Goal: Information Seeking & Learning: Learn about a topic

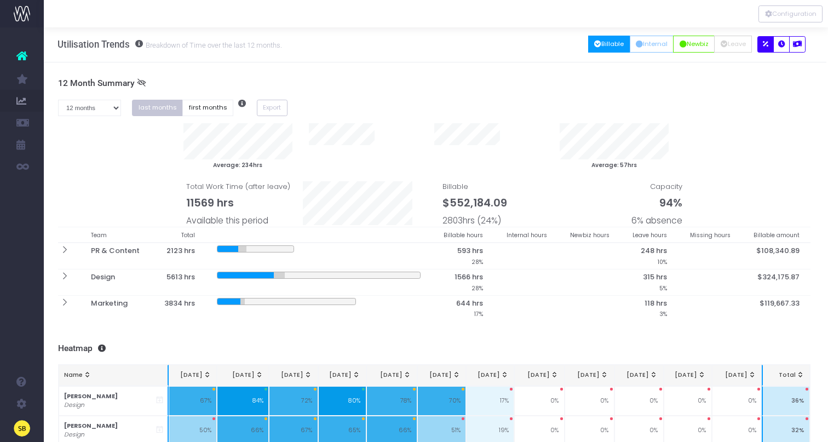
scroll to position [0, 2]
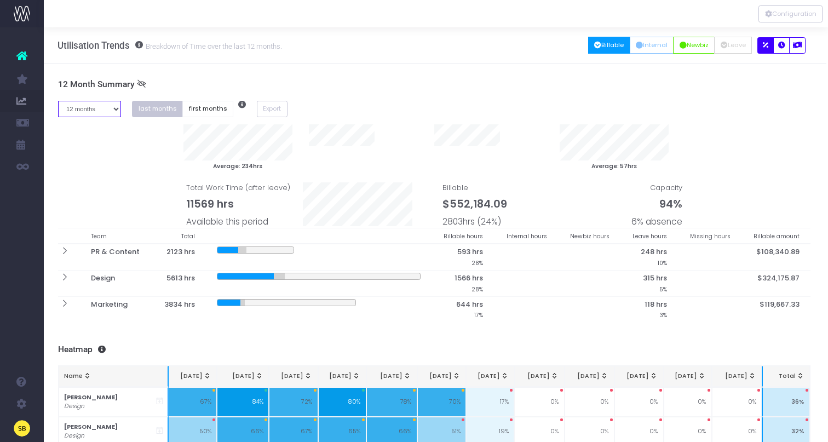
click at [94, 109] on select "1 month 2 months 3 months 4 months 5 months 6 months 7 months 8 months 9 months…" at bounding box center [90, 109] width 64 height 17
click at [58, 101] on select "1 month 2 months 3 months 4 months 5 months 6 months 7 months 8 months 9 months…" at bounding box center [90, 109] width 64 height 17
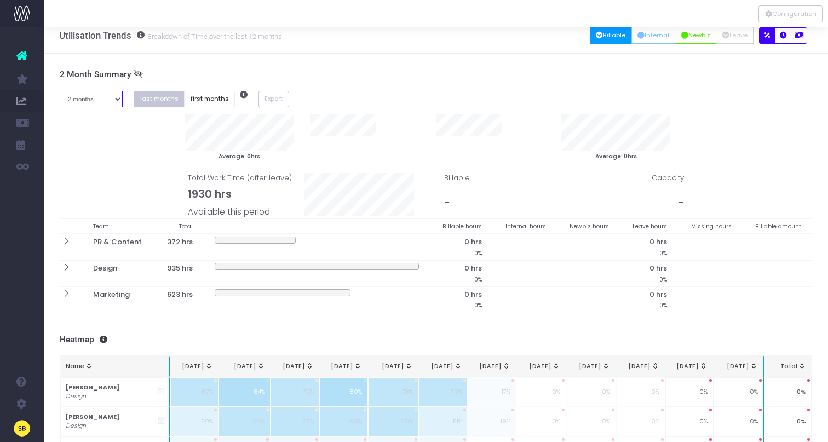
scroll to position [0, 0]
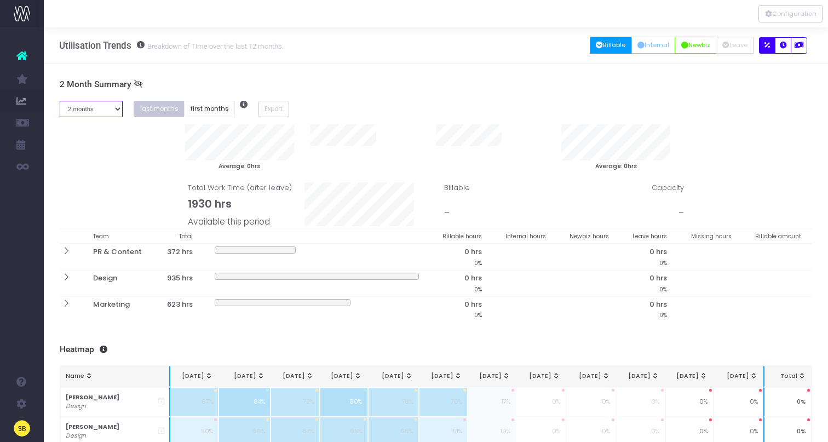
click at [97, 110] on select "1 month 2 months 3 months 4 months 5 months 6 months 7 months 8 months 9 months…" at bounding box center [92, 109] width 64 height 17
click at [107, 109] on select "1 month 2 months 3 months 4 months 5 months 6 months 7 months 8 months 9 months…" at bounding box center [92, 109] width 64 height 17
select select "three"
click at [60, 101] on select "1 month 2 months 3 months 4 months 5 months 6 months 7 months 8 months 9 months…" at bounding box center [92, 109] width 64 height 17
click at [782, 45] on icon "button" at bounding box center [783, 45] width 7 height 0
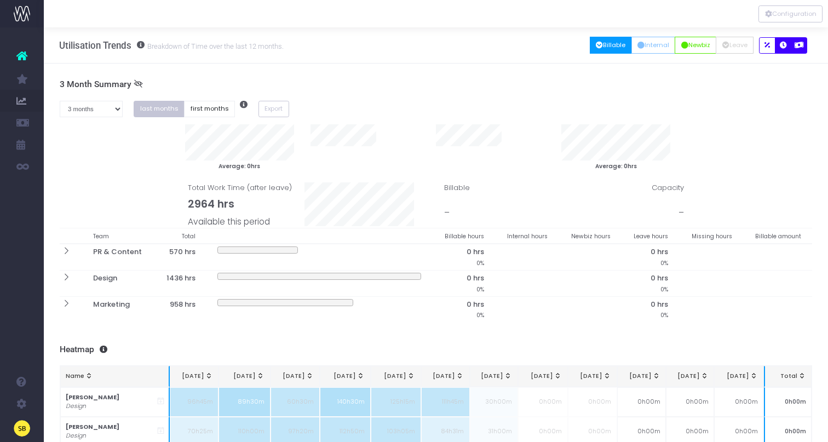
click at [798, 45] on icon "button" at bounding box center [799, 45] width 9 height 0
click at [780, 45] on icon "button" at bounding box center [783, 45] width 7 height 0
click at [769, 45] on icon "button" at bounding box center [767, 45] width 5 height 0
click at [782, 15] on button "Configuration" at bounding box center [791, 13] width 64 height 17
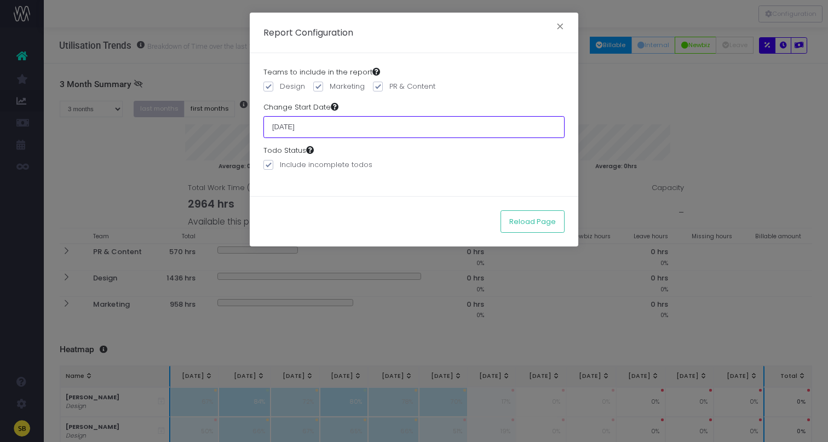
click at [277, 116] on input "01 April 2025" at bounding box center [413, 127] width 301 height 22
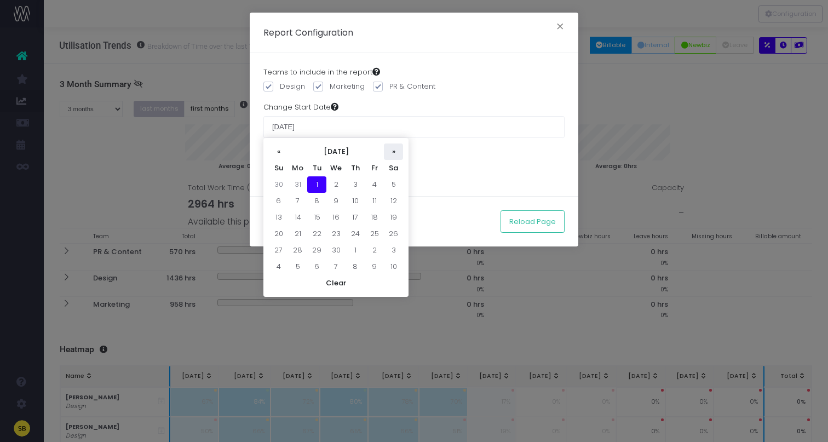
click at [393, 150] on th "»" at bounding box center [393, 152] width 19 height 16
click at [325, 184] on td "1" at bounding box center [316, 184] width 19 height 16
type input "01 July 2025"
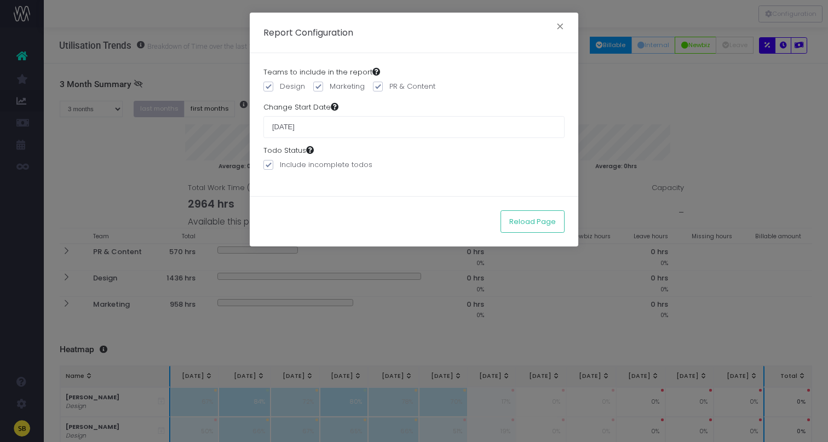
click at [265, 163] on span at bounding box center [268, 165] width 10 height 10
click at [280, 163] on input "Include incomplete todos" at bounding box center [283, 162] width 7 height 7
checkbox input "false"
click at [550, 216] on button "Reload Page" at bounding box center [533, 221] width 64 height 22
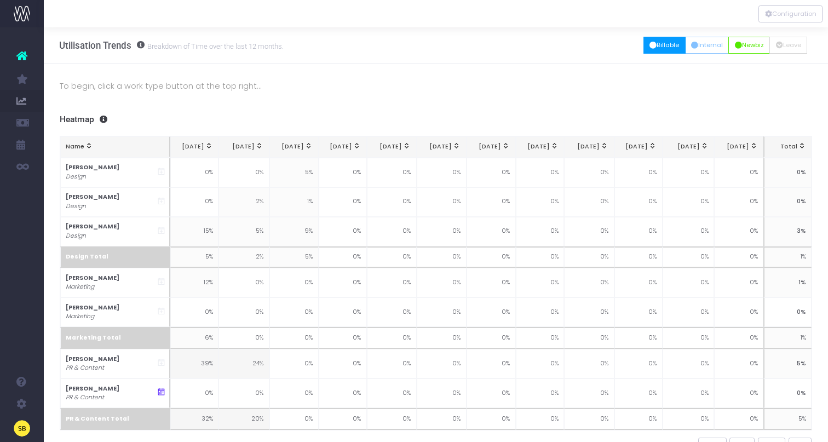
click at [657, 42] on button "Billable" at bounding box center [665, 45] width 42 height 17
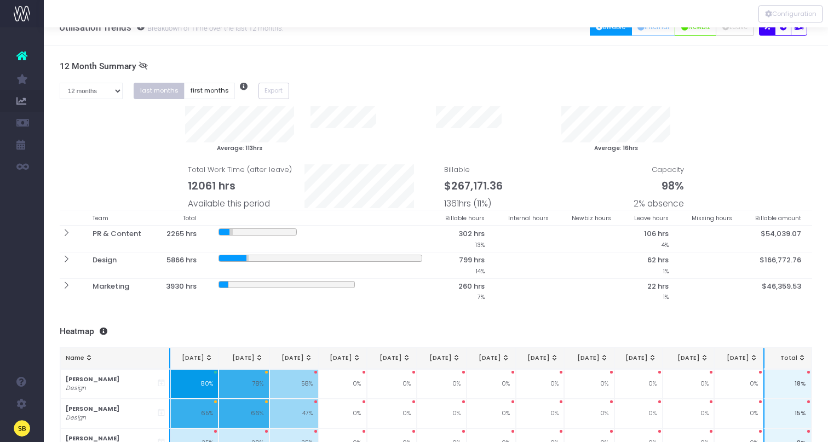
scroll to position [18, 1]
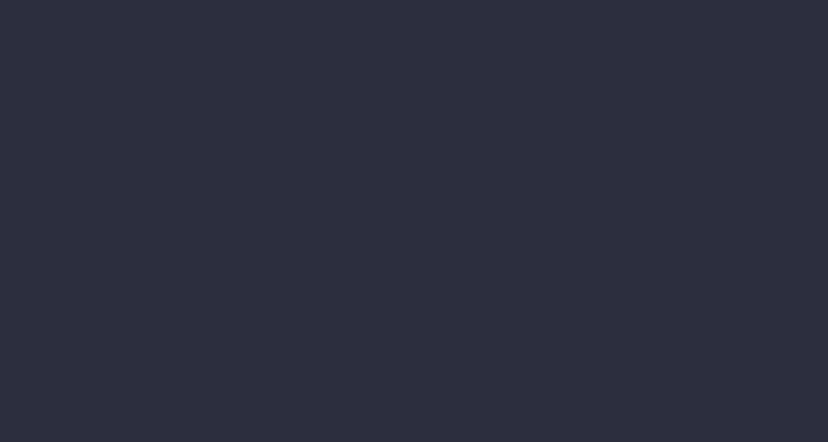
scroll to position [170, 0]
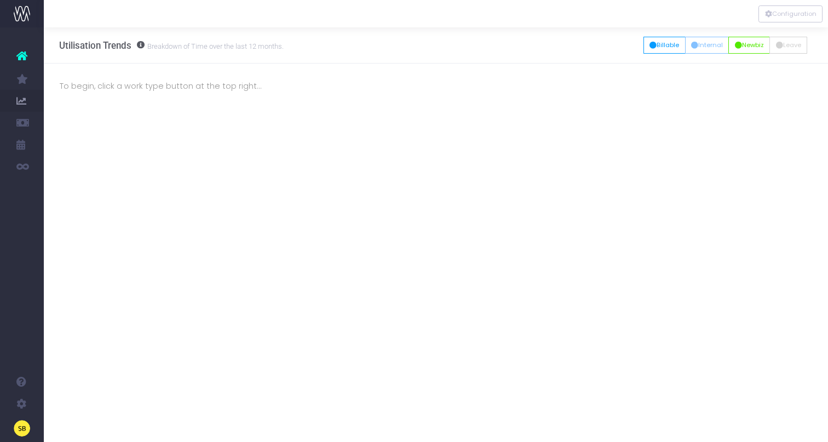
scroll to position [0, 1]
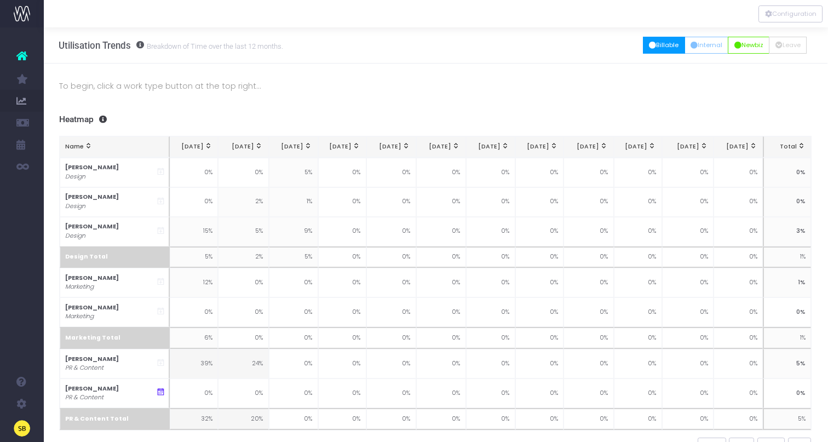
click at [657, 43] on button "Billable" at bounding box center [664, 45] width 42 height 17
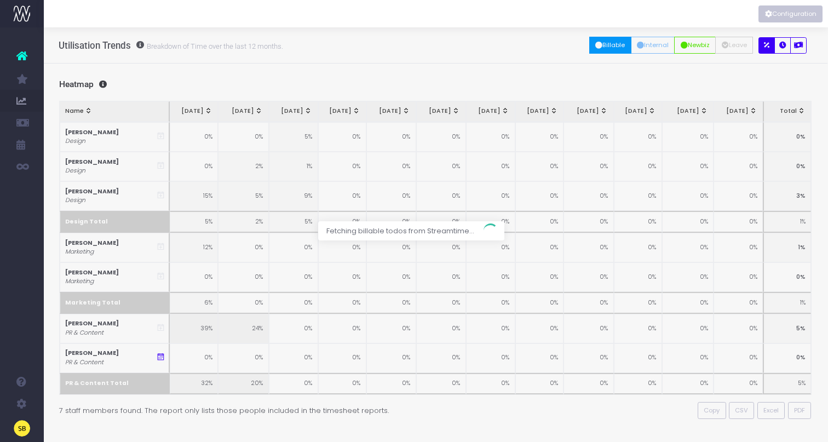
click at [778, 13] on button "Configuration" at bounding box center [791, 13] width 64 height 17
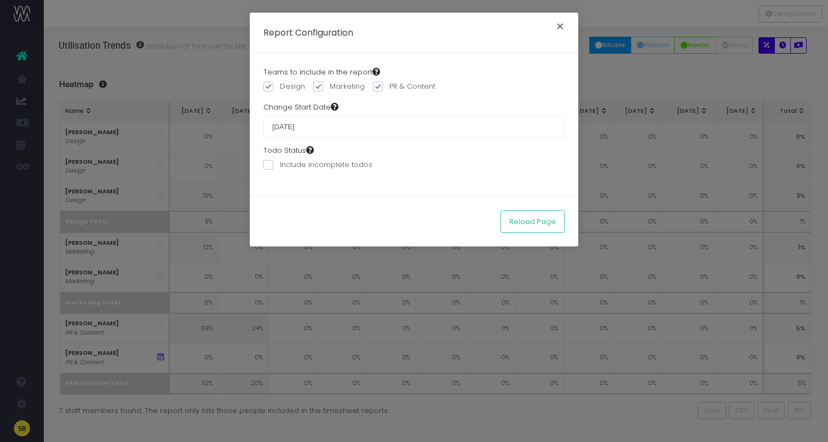
click at [561, 26] on button "×" at bounding box center [560, 28] width 23 height 18
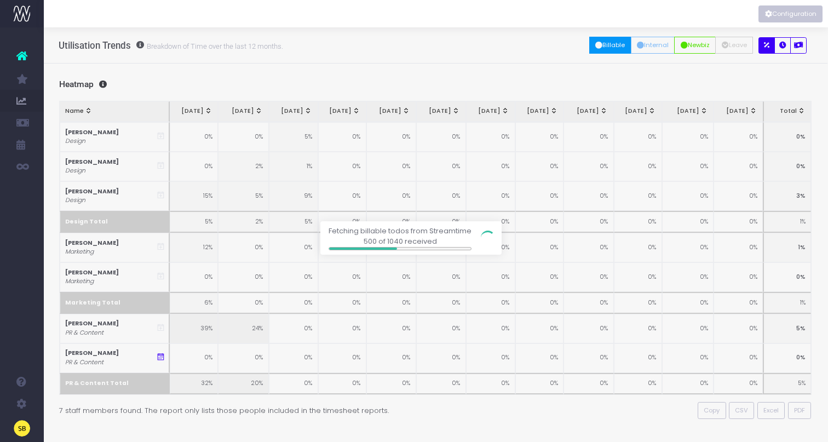
click at [778, 42] on div at bounding box center [414, 221] width 828 height 442
click at [779, 44] on div at bounding box center [414, 221] width 828 height 442
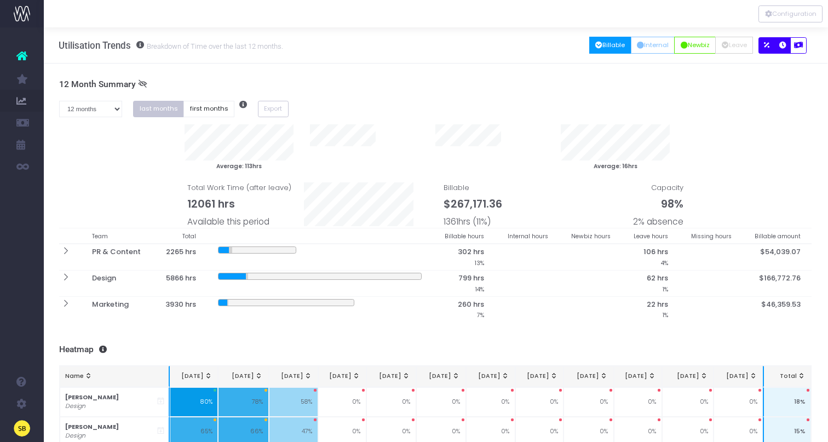
click at [781, 45] on icon "button" at bounding box center [782, 45] width 7 height 0
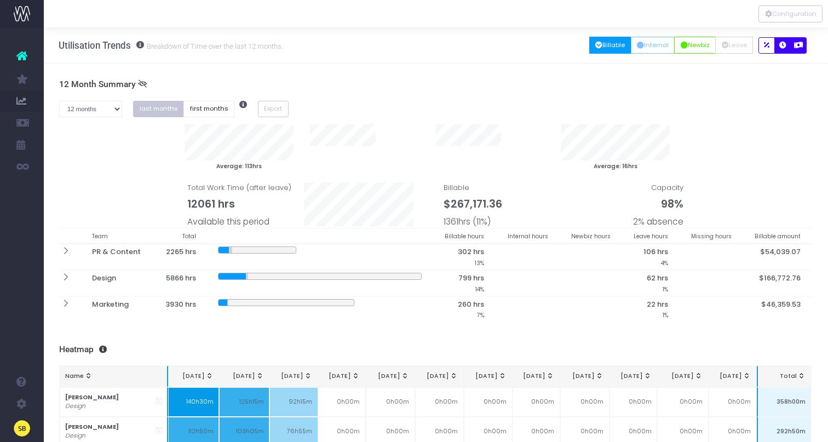
click at [795, 45] on icon "button" at bounding box center [798, 45] width 9 height 0
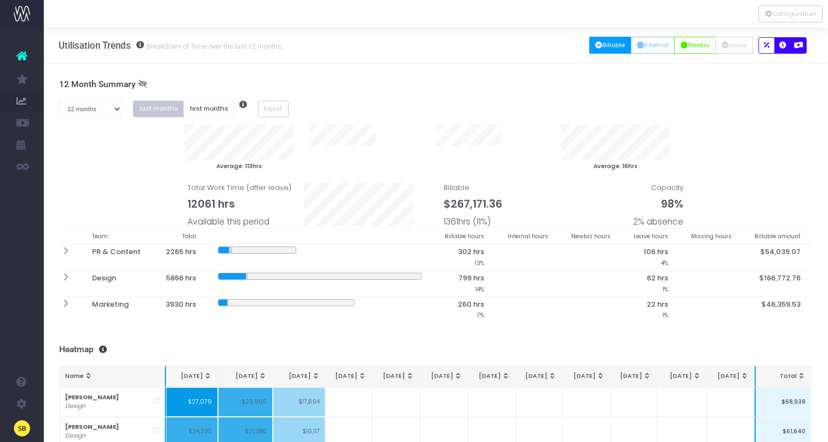
click at [780, 45] on icon "button" at bounding box center [782, 45] width 7 height 0
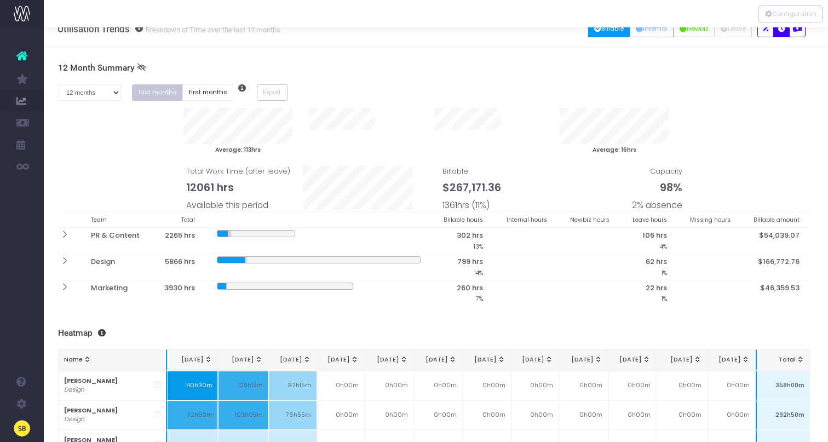
scroll to position [0, 2]
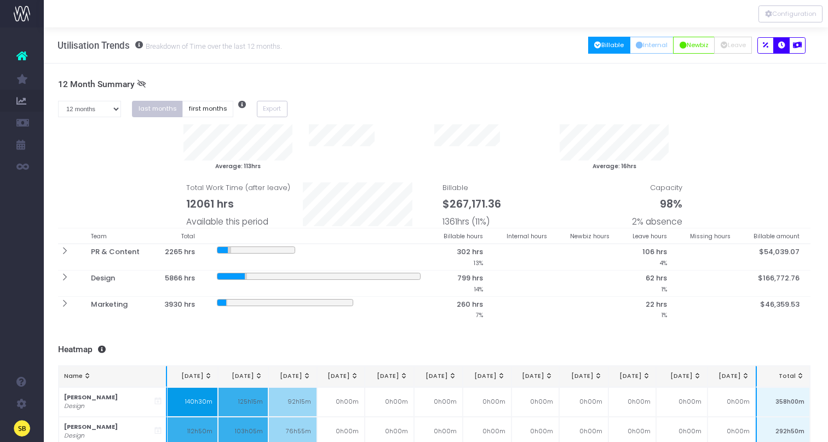
click at [596, 46] on button "Billable" at bounding box center [609, 45] width 42 height 17
click at [594, 45] on icon "button" at bounding box center [597, 45] width 7 height 0
click at [637, 45] on icon "button" at bounding box center [639, 45] width 7 height 0
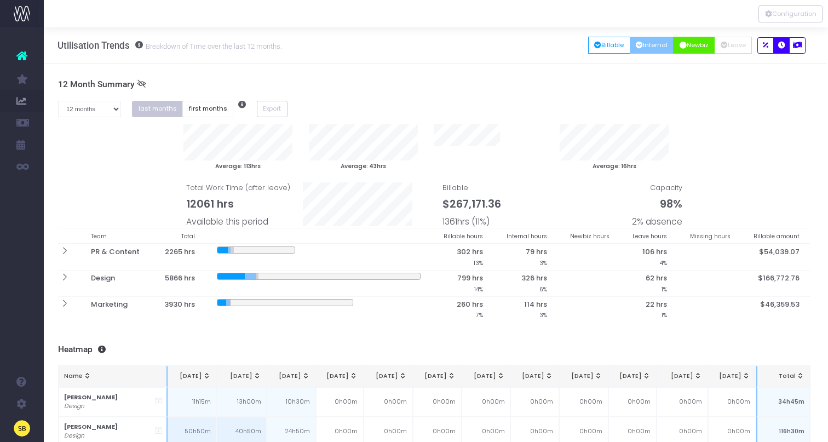
click at [680, 45] on icon "button" at bounding box center [683, 45] width 7 height 0
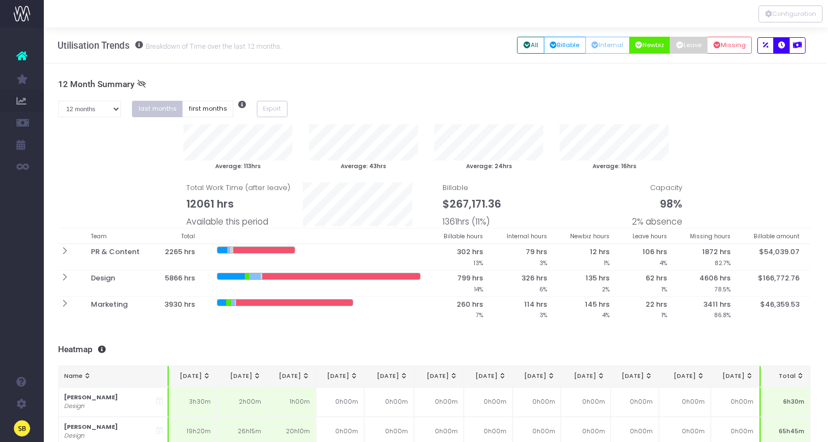
click at [689, 47] on button "Leave" at bounding box center [689, 45] width 38 height 17
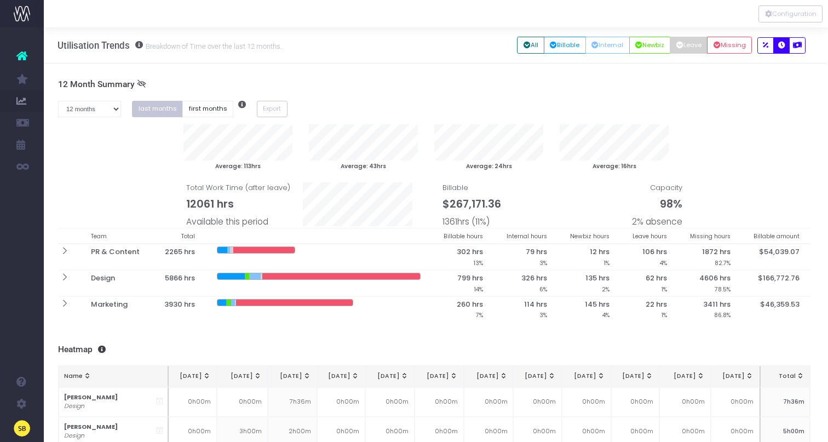
click at [689, 99] on div "12 Month Summary 1 month 2 months 3 months 4 months 5 months 6 months 7 months …" at bounding box center [434, 200] width 753 height 243
click at [66, 253] on icon at bounding box center [64, 251] width 9 height 9
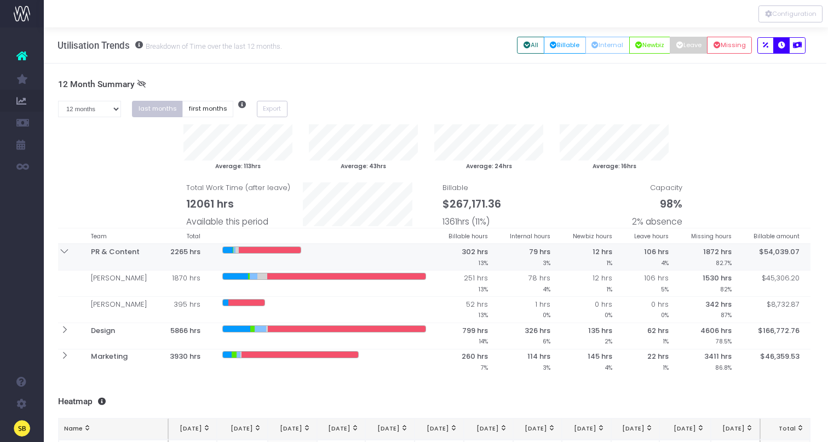
click at [62, 251] on icon at bounding box center [64, 251] width 9 height 9
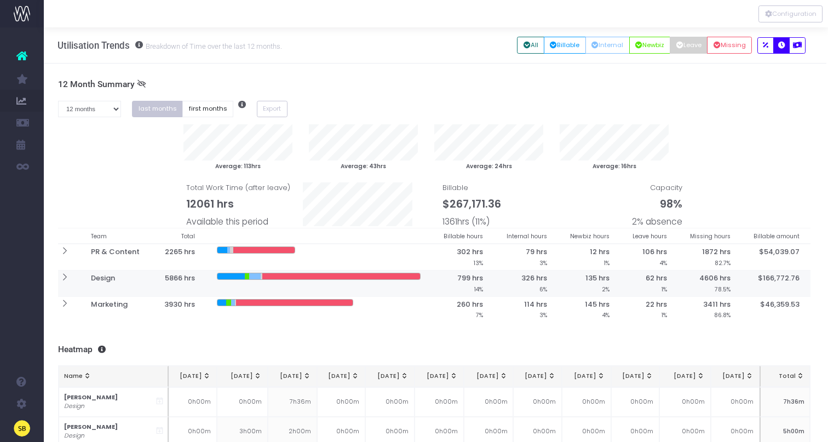
click at [61, 278] on icon at bounding box center [64, 277] width 9 height 9
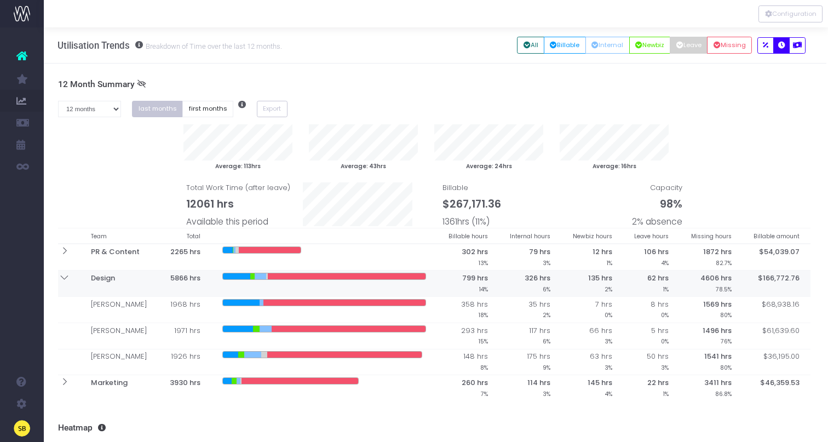
click at [63, 281] on icon at bounding box center [64, 277] width 9 height 9
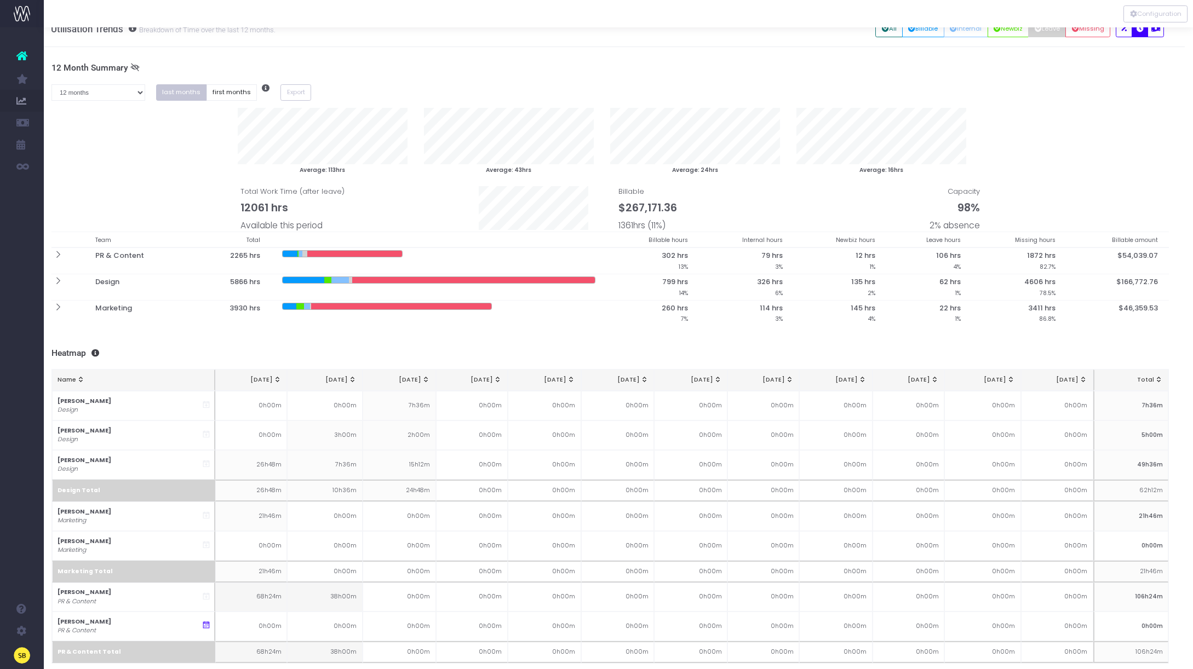
scroll to position [13, 8]
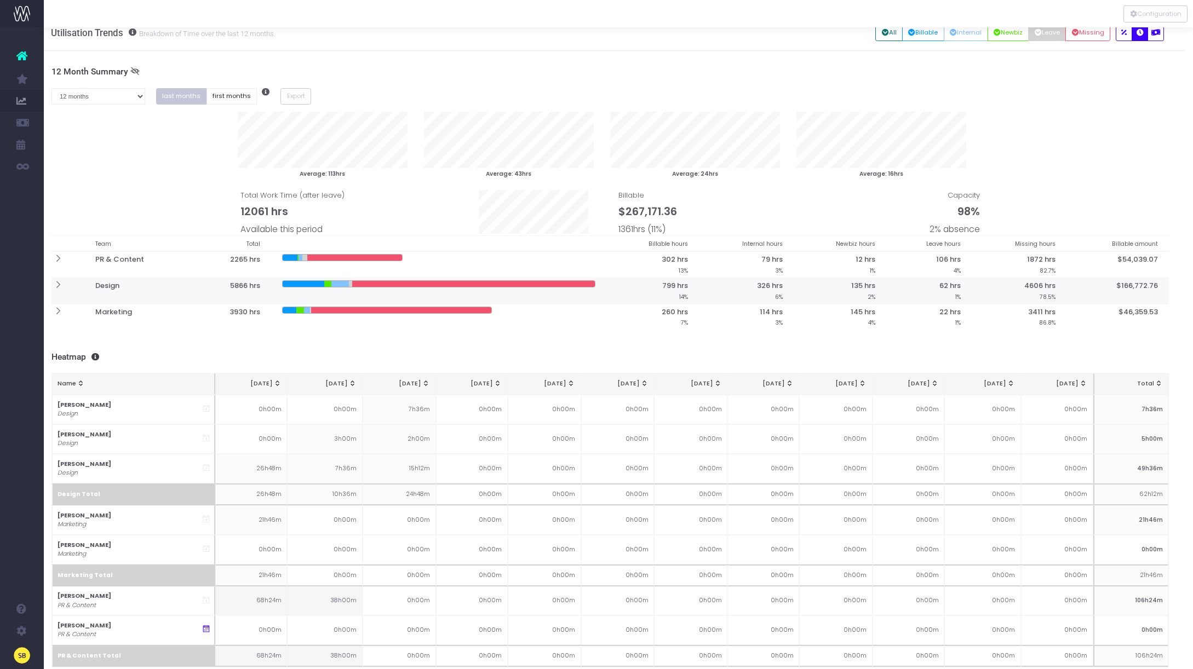
click at [59, 285] on icon at bounding box center [57, 284] width 9 height 9
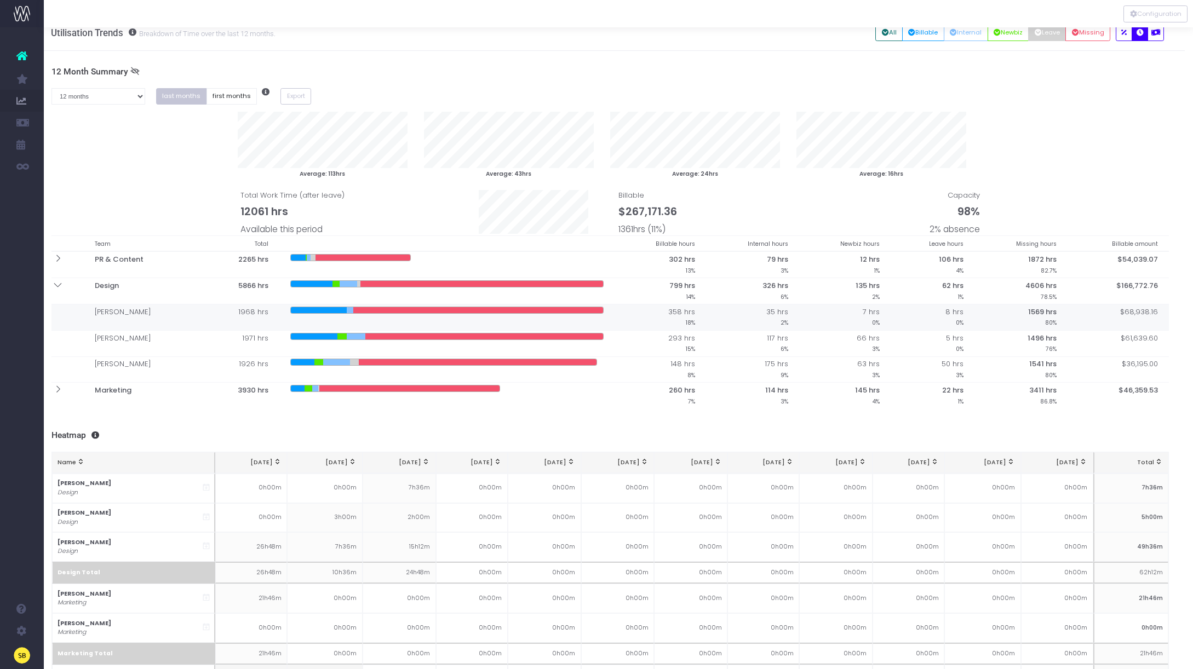
click at [492, 313] on div at bounding box center [478, 310] width 250 height 6
click at [136, 97] on select "1 month 2 months 3 months 4 months 5 months 6 months 7 months 8 months 9 months…" at bounding box center [98, 96] width 94 height 17
select select "two"
click at [51, 88] on select "1 month 2 months 3 months 4 months 5 months 6 months 7 months 8 months 9 months…" at bounding box center [98, 96] width 94 height 17
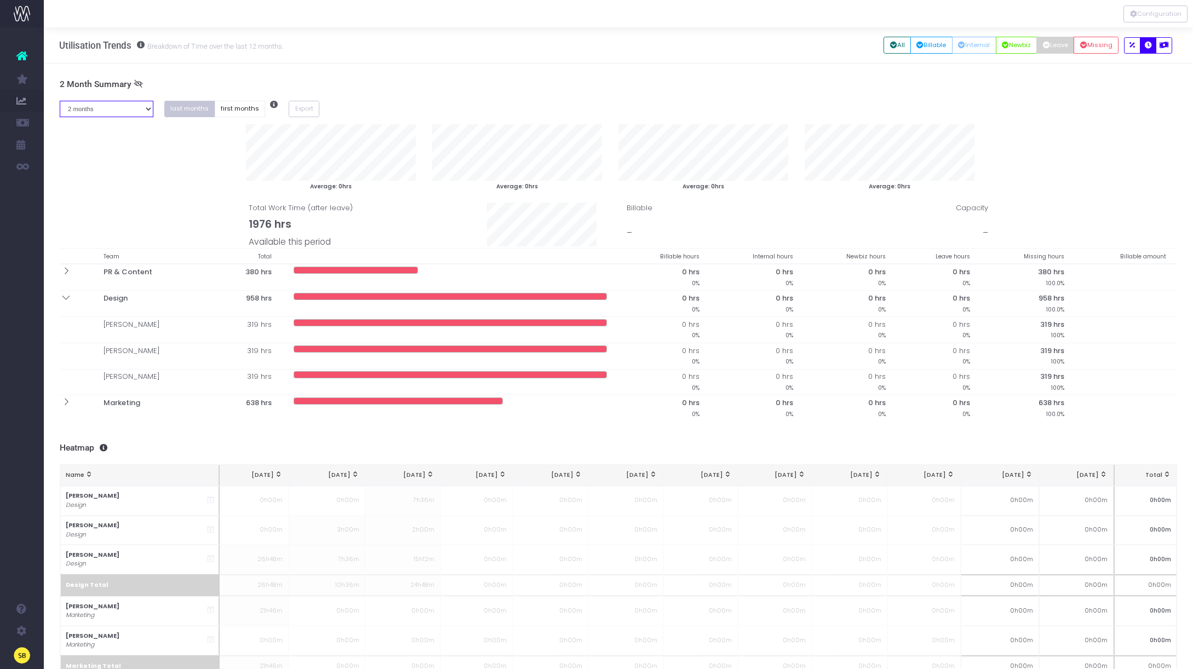
scroll to position [0, 1]
click at [828, 45] on icon "button" at bounding box center [1083, 45] width 7 height 0
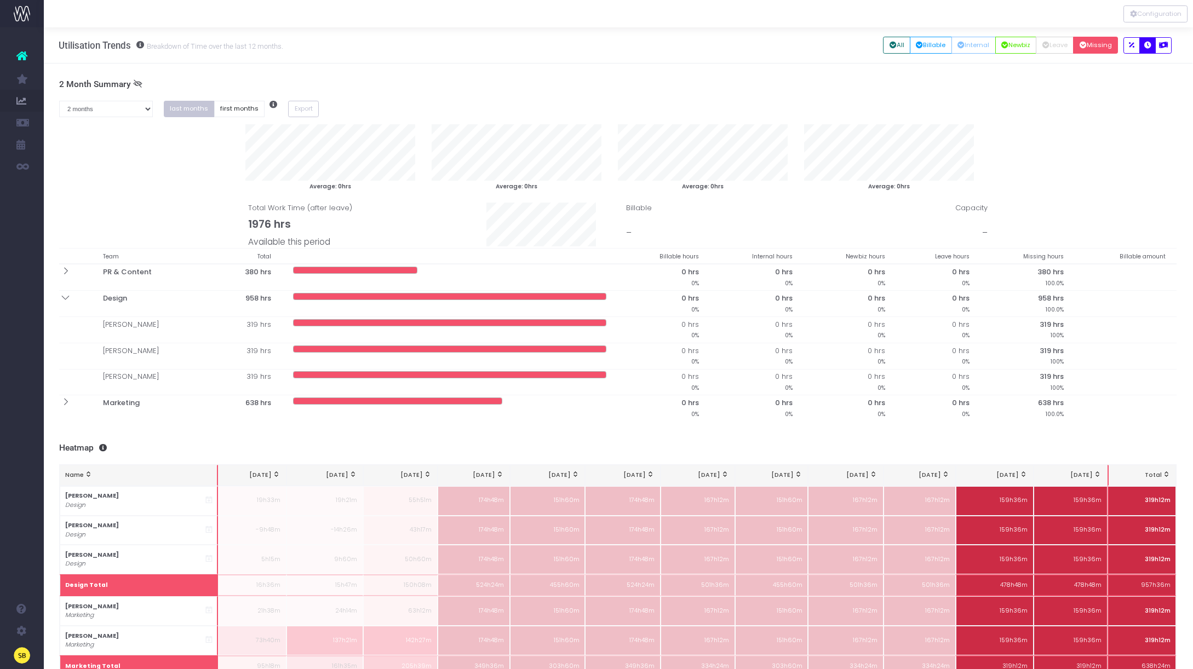
click at [828, 41] on button "Missing" at bounding box center [1095, 45] width 45 height 17
click at [828, 45] on icon "button" at bounding box center [1083, 45] width 7 height 0
click at [828, 45] on icon "button" at bounding box center [893, 45] width 7 height 0
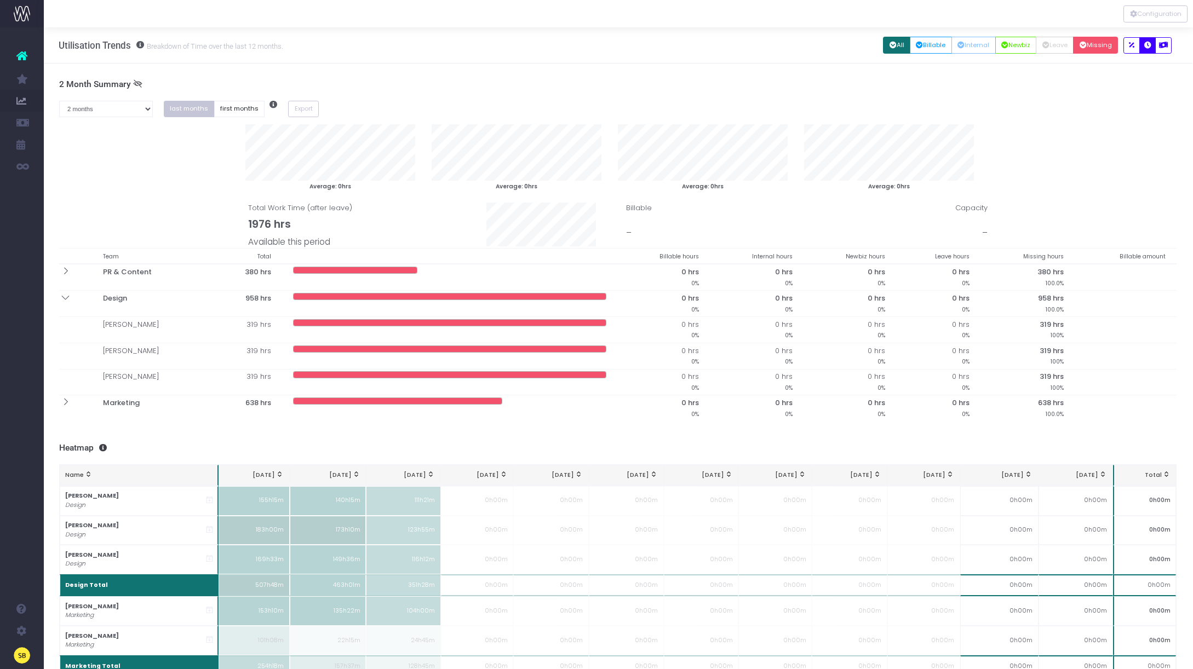
click at [828, 42] on button "Missing" at bounding box center [1095, 45] width 45 height 17
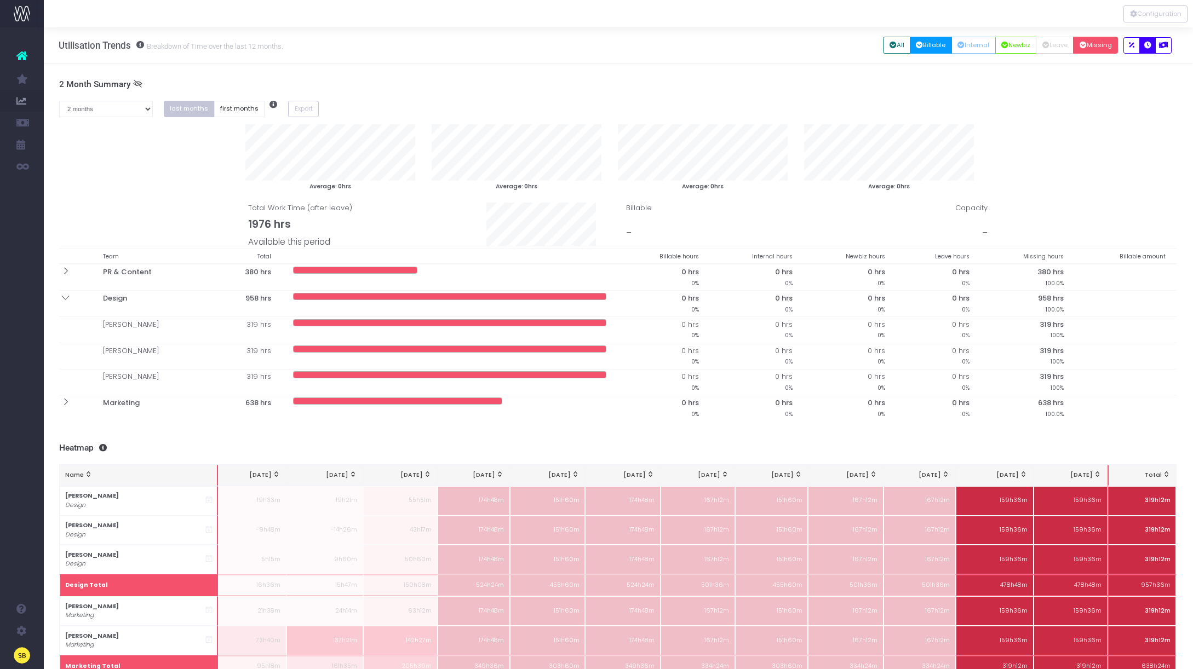
click at [828, 46] on button "Billable" at bounding box center [931, 45] width 42 height 17
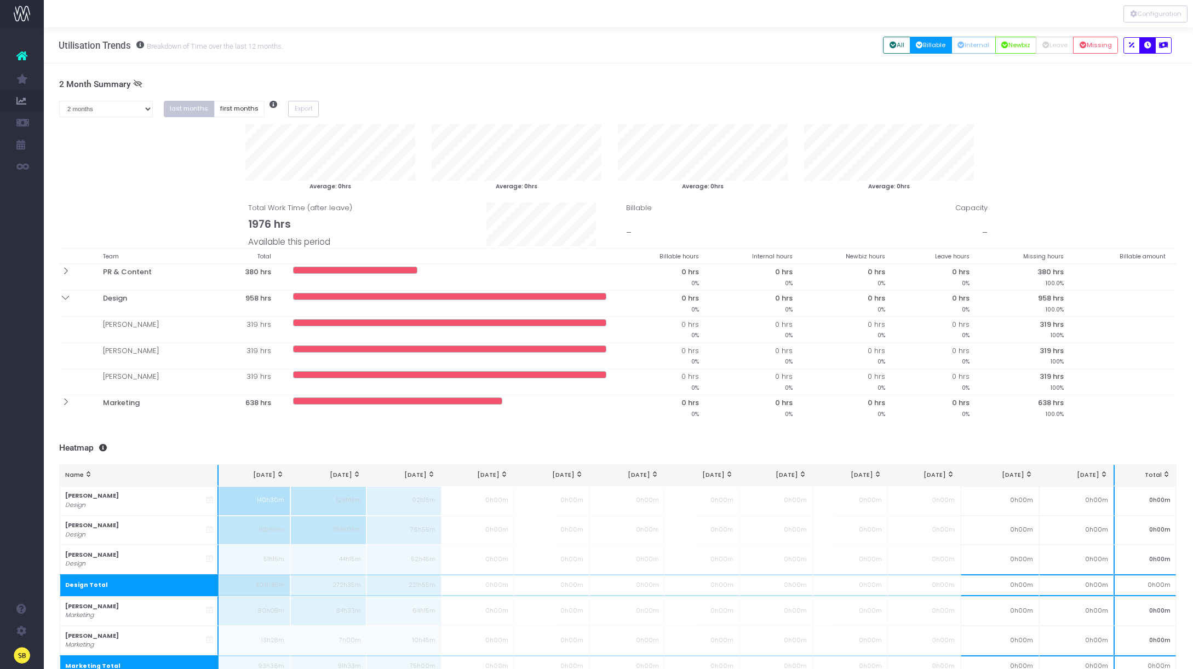
scroll to position [0, 0]
click at [828, 41] on button "All" at bounding box center [897, 45] width 27 height 17
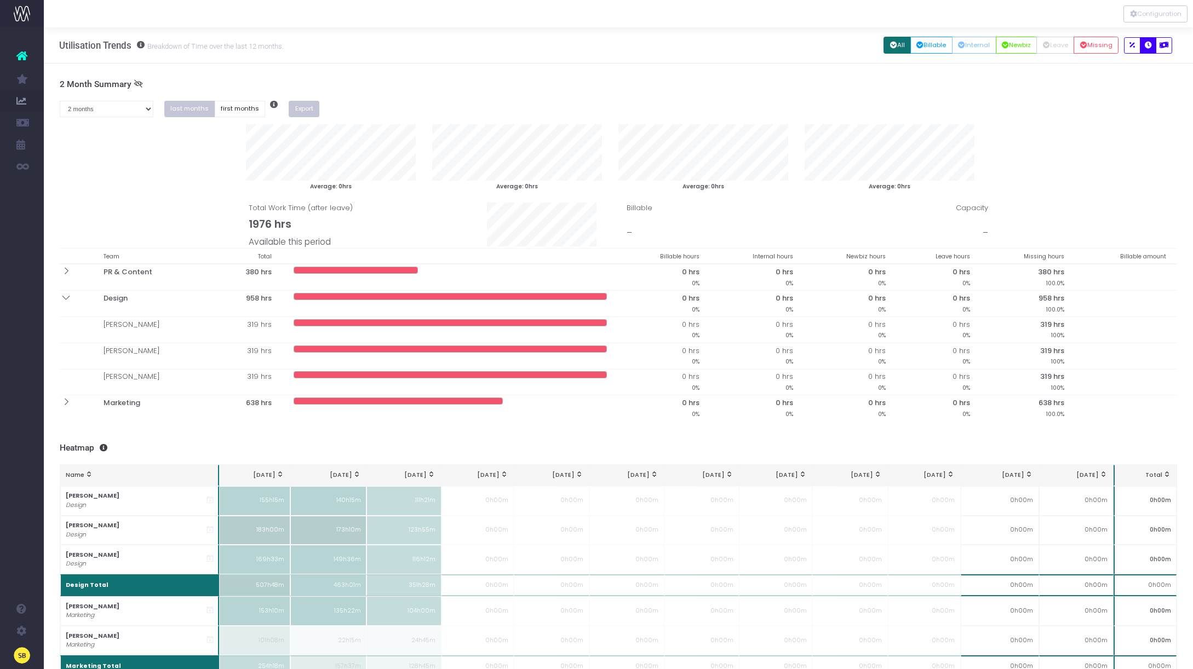
click at [301, 108] on button "Export" at bounding box center [304, 109] width 31 height 17
